Goal: Communication & Community: Connect with others

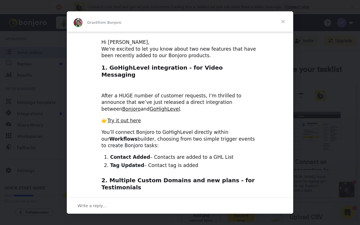
scroll to position [24, 0]
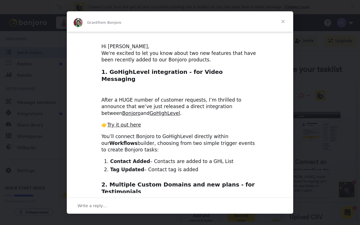
click at [285, 21] on span "Close" at bounding box center [283, 21] width 20 height 20
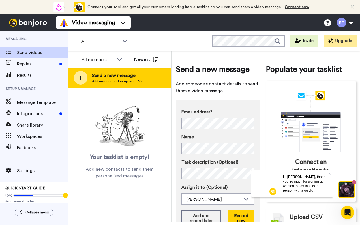
click at [114, 80] on span "Add new contact or upload CSV" at bounding box center [117, 81] width 51 height 5
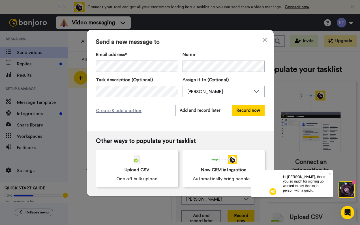
click at [78, 67] on div "Send a new message to Email address* [PERSON_NAME] <[EMAIL_ADDRESS][DOMAIN_NAME…" at bounding box center [180, 112] width 360 height 225
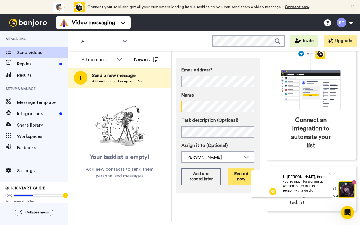
scroll to position [42, 0]
click at [244, 178] on button "Record now" at bounding box center [240, 176] width 27 height 16
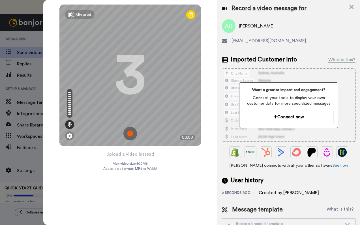
click at [135, 135] on img at bounding box center [130, 134] width 14 height 14
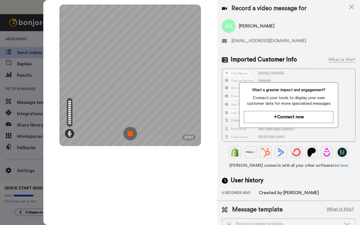
click at [135, 135] on img at bounding box center [130, 134] width 14 height 14
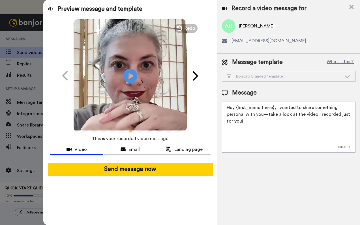
click at [250, 78] on div "Bonjoro branded template" at bounding box center [284, 77] width 115 height 6
click at [249, 73] on div "Bonjoro branded template" at bounding box center [288, 76] width 133 height 10
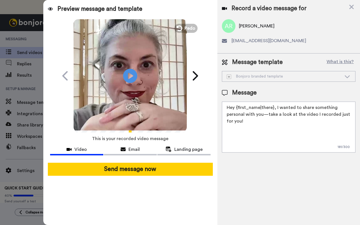
click at [249, 73] on div "Bonjoro branded template" at bounding box center [288, 76] width 133 height 10
click at [258, 64] on span "Message template" at bounding box center [257, 62] width 51 height 8
click at [245, 122] on textarea "Hey {first_name|there}, I wanted to share something personal with you—take a lo…" at bounding box center [289, 127] width 134 height 51
click at [252, 77] on div "Bonjoro branded template" at bounding box center [284, 77] width 115 height 6
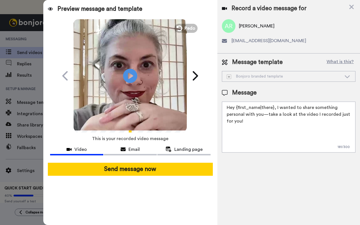
click at [252, 77] on div "Bonjoro branded template" at bounding box center [284, 77] width 115 height 6
click at [343, 76] on div "Bonjoro branded template" at bounding box center [288, 76] width 133 height 10
drag, startPoint x: 343, startPoint y: 76, endPoint x: 343, endPoint y: 65, distance: 10.5
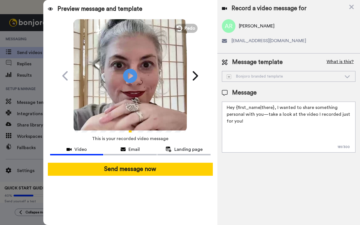
click at [343, 76] on div "Bonjoro branded template" at bounding box center [288, 76] width 133 height 10
click at [343, 65] on button "What is this?" at bounding box center [340, 62] width 31 height 8
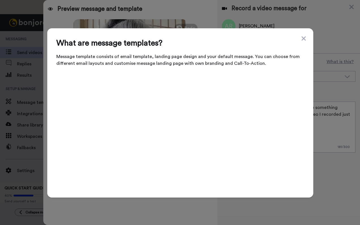
click at [229, 73] on div "What are message templates? Message template consists of email template, landin…" at bounding box center [180, 112] width 266 height 169
click at [305, 40] on icon at bounding box center [303, 38] width 4 height 4
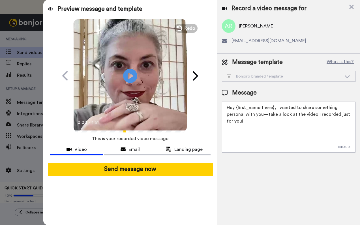
click at [349, 76] on icon at bounding box center [347, 77] width 7 height 6
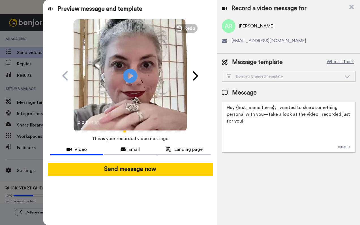
click at [328, 121] on textarea "Hey {first_name|there}, I wanted to share something personal with you—take a lo…" at bounding box center [289, 127] width 134 height 51
click at [352, 7] on icon at bounding box center [351, 7] width 5 height 5
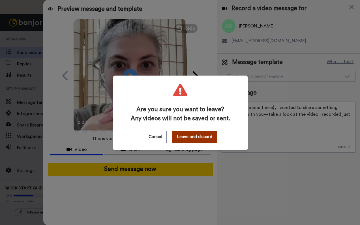
click at [195, 134] on button "Leave and discard" at bounding box center [194, 137] width 44 height 12
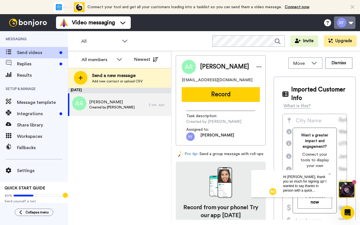
click at [342, 25] on button at bounding box center [344, 22] width 21 height 12
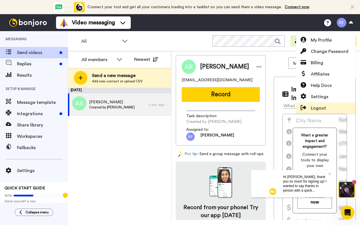
click at [322, 104] on link "Logout" at bounding box center [325, 107] width 59 height 11
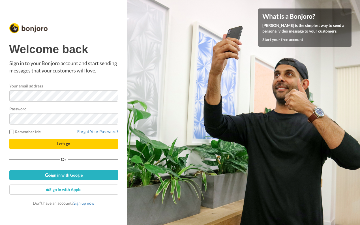
click at [52, 141] on button "Let's go" at bounding box center [63, 144] width 109 height 10
